Goal: Information Seeking & Learning: Learn about a topic

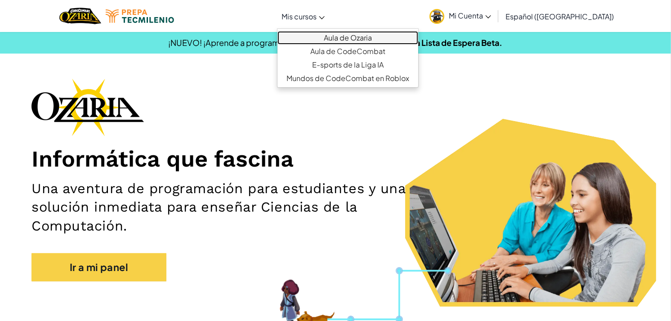
click at [333, 39] on link "Aula de Ozaria" at bounding box center [347, 37] width 141 height 13
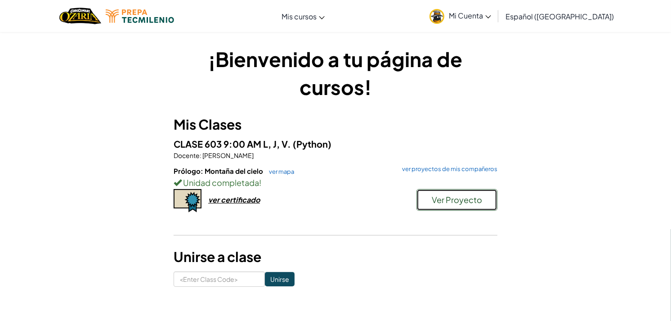
click at [451, 203] on span "Ver Proyecto" at bounding box center [457, 199] width 50 height 10
click at [440, 167] on link "ver proyectos de mis compañeros" at bounding box center [448, 169] width 100 height 6
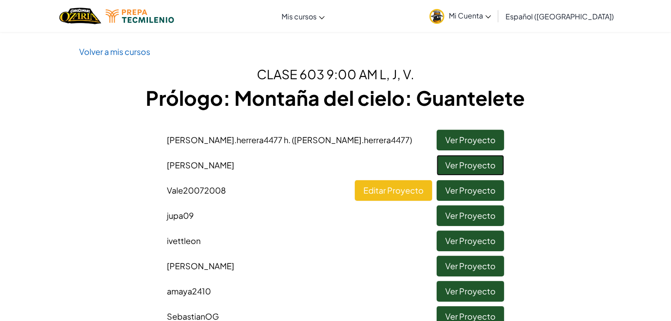
click at [464, 159] on link "Ver Proyecto" at bounding box center [470, 165] width 67 height 21
